Goal: Navigation & Orientation: Find specific page/section

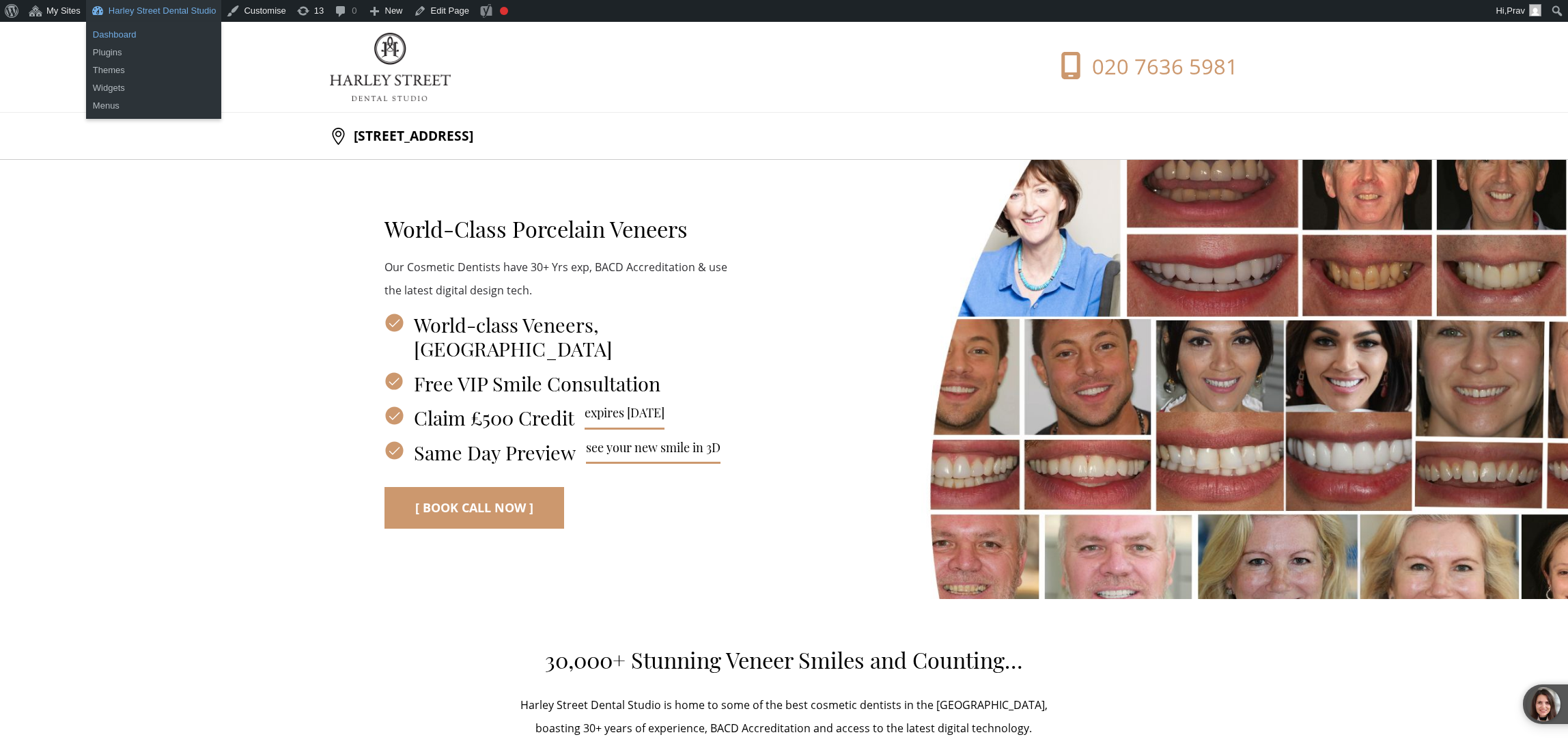
click at [154, 30] on link "Dashboard" at bounding box center [153, 34] width 135 height 18
click at [176, 31] on link "Dashboard" at bounding box center [153, 34] width 135 height 18
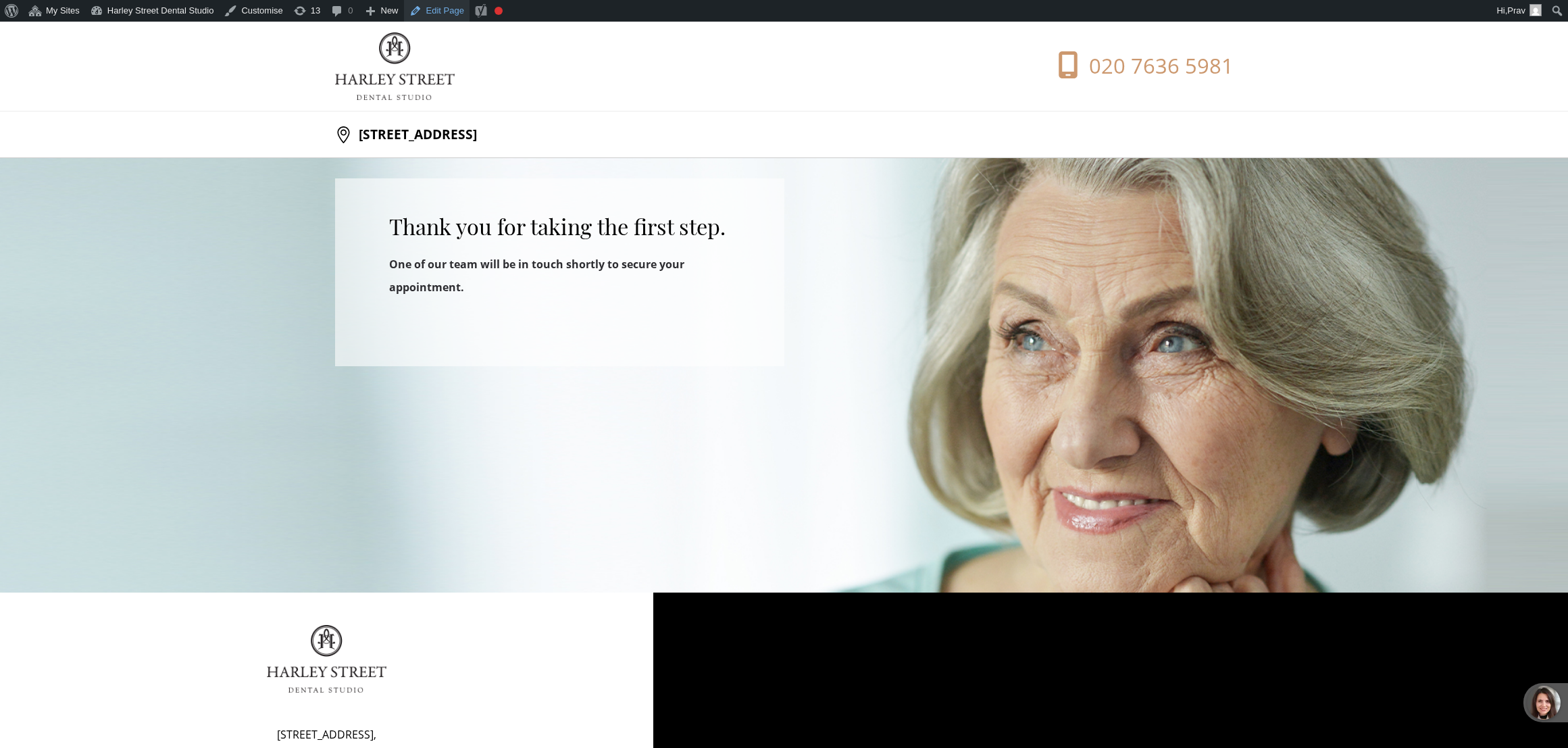
click at [465, 16] on link "Edit Page" at bounding box center [436, 10] width 66 height 21
